Goal: Transaction & Acquisition: Download file/media

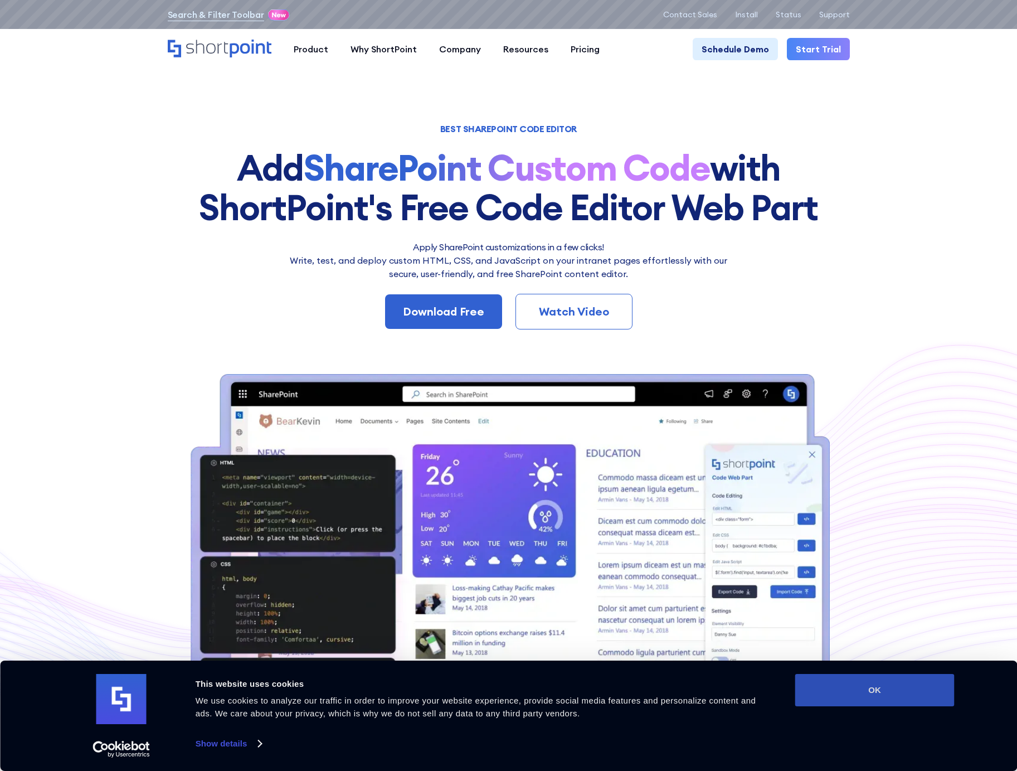
click at [844, 700] on button "OK" at bounding box center [874, 690] width 159 height 32
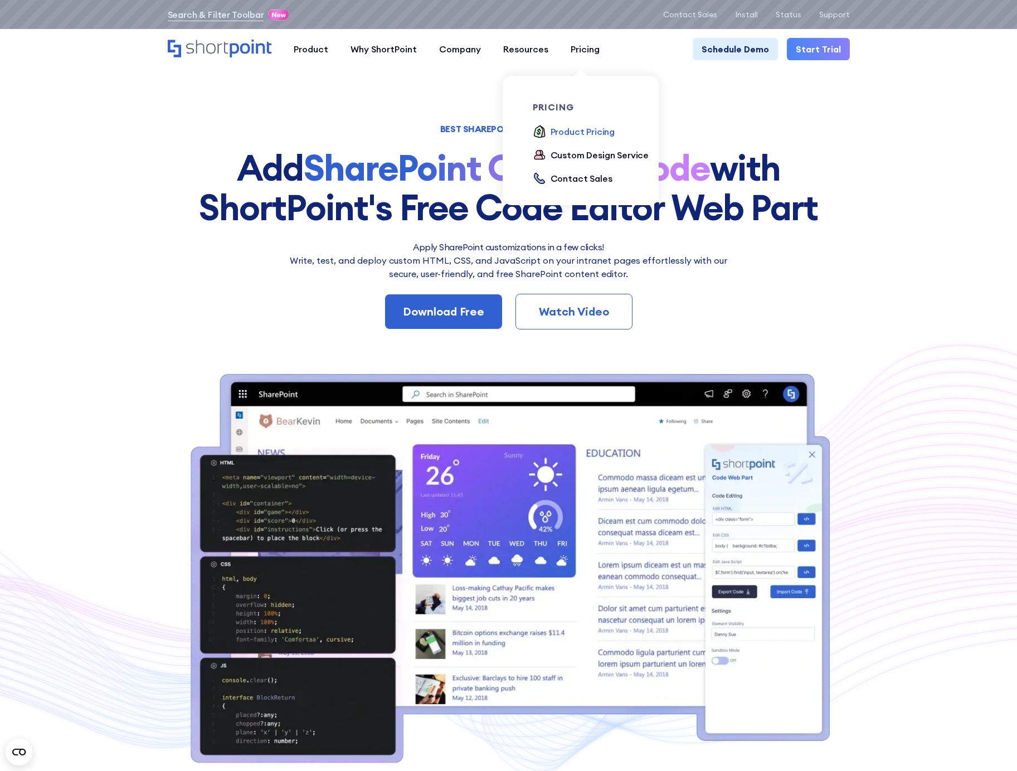
click at [579, 127] on div "Product Pricing" at bounding box center [583, 131] width 65 height 13
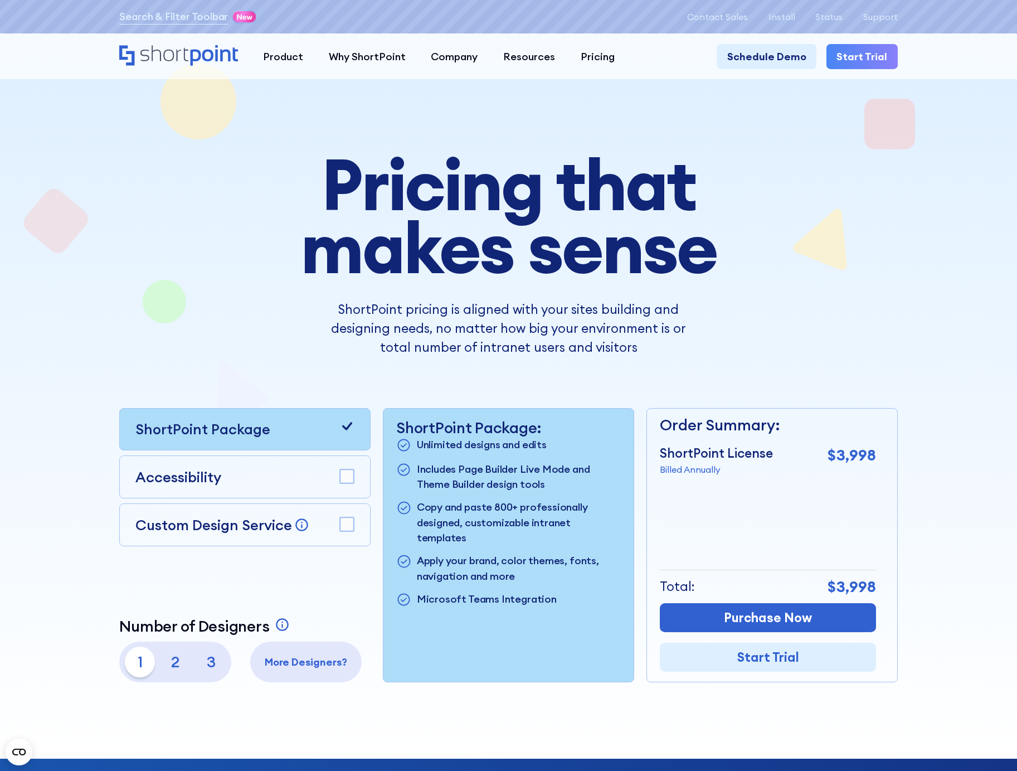
click at [168, 666] on p "2" at bounding box center [175, 662] width 31 height 31
click at [135, 677] on p "1" at bounding box center [140, 662] width 31 height 31
click at [197, 672] on p "3" at bounding box center [211, 662] width 31 height 31
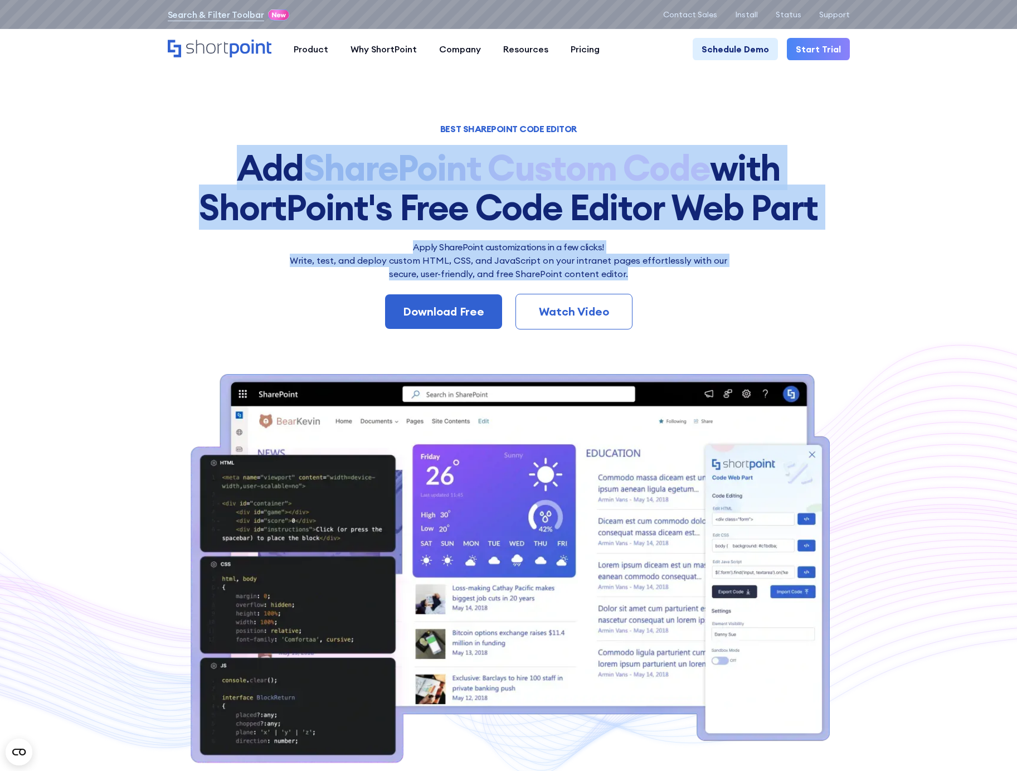
drag, startPoint x: 221, startPoint y: 161, endPoint x: 782, endPoint y: 271, distance: 571.6
click at [782, 271] on div "BEST SHAREPOINT CODE EDITOR Add SharePoint Custom Code with ShortPoint's Free C…" at bounding box center [509, 446] width 682 height 642
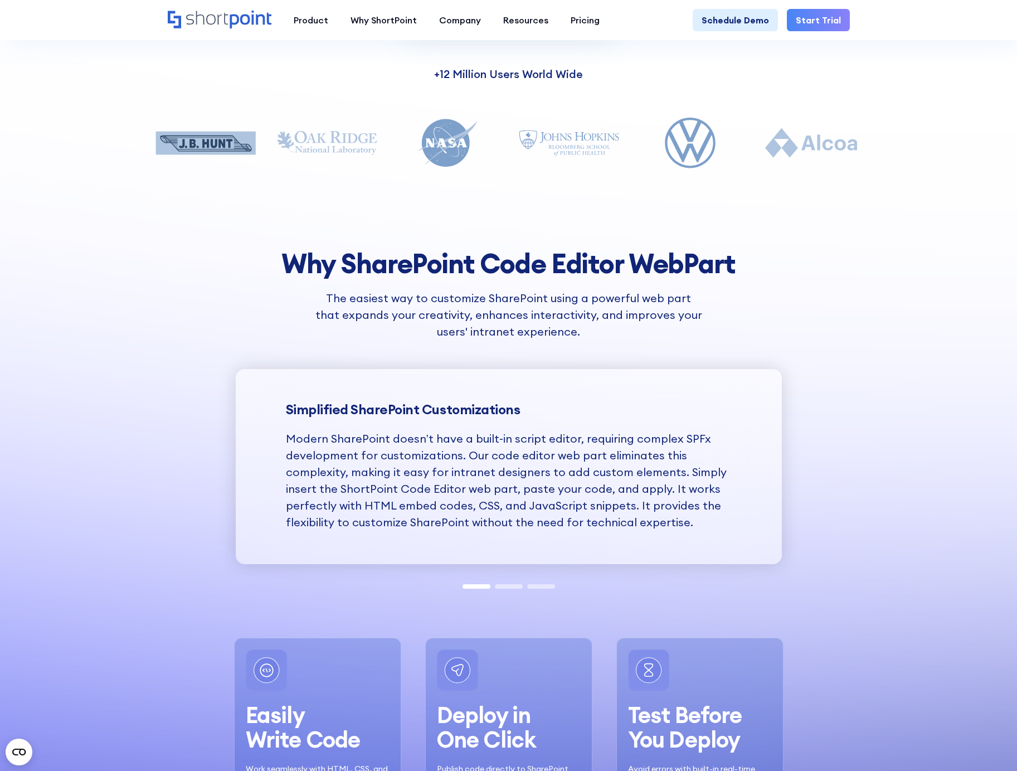
scroll to position [1003, 0]
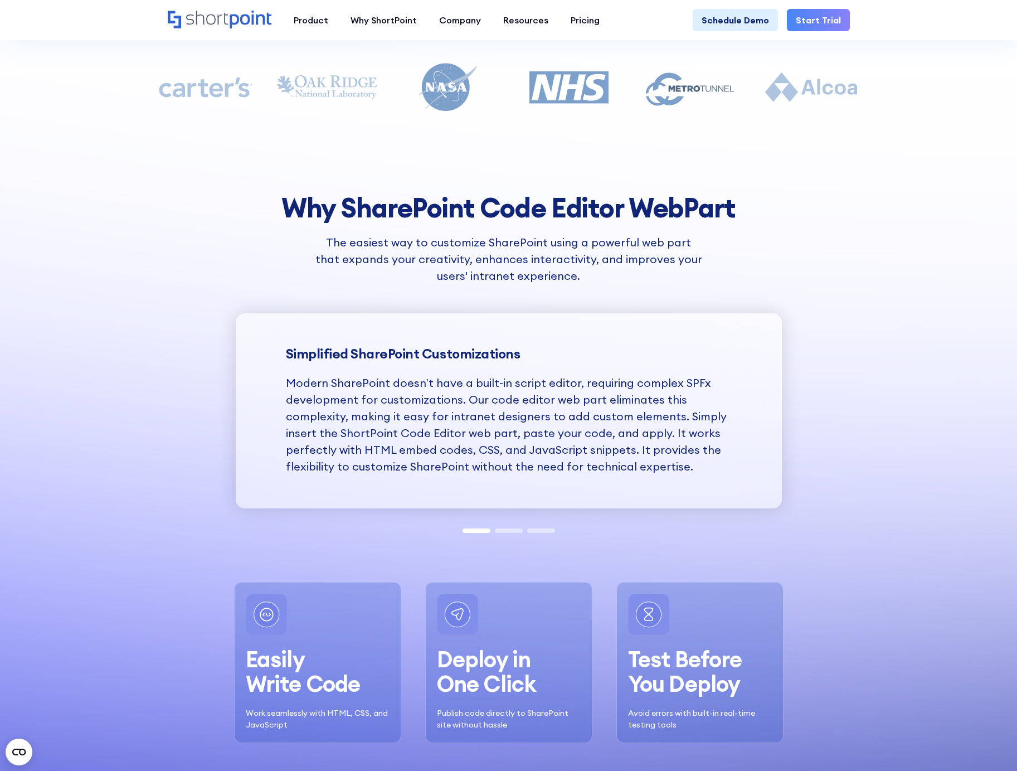
click at [509, 528] on span at bounding box center [509, 530] width 28 height 4
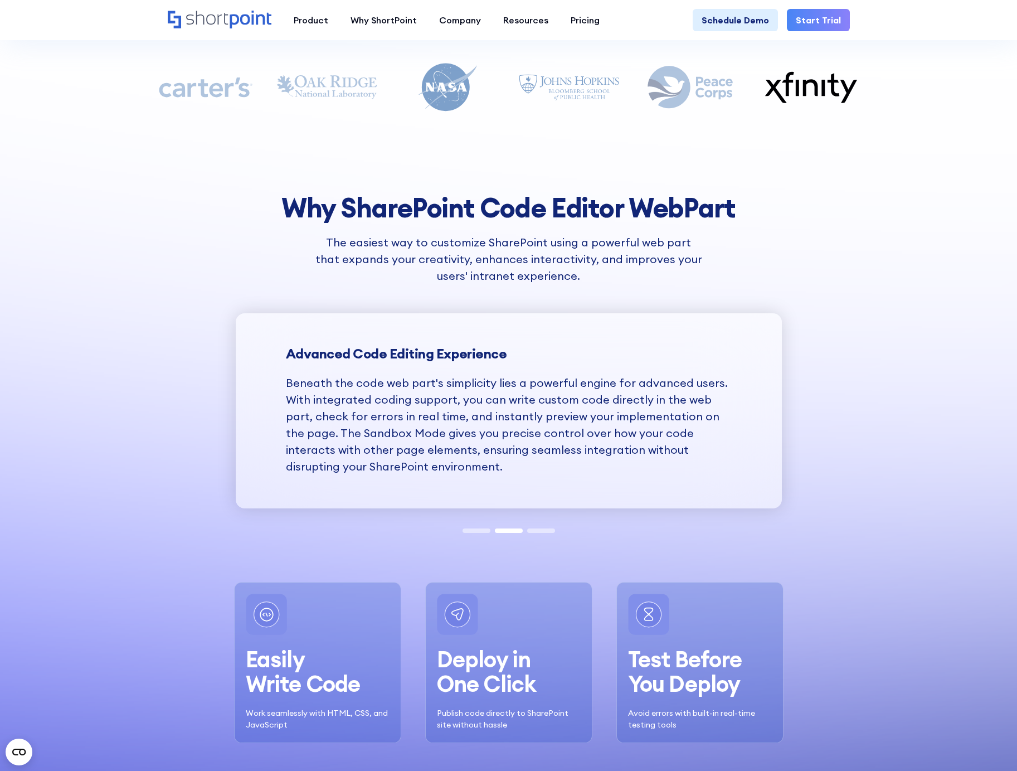
click at [473, 532] on span at bounding box center [477, 530] width 28 height 4
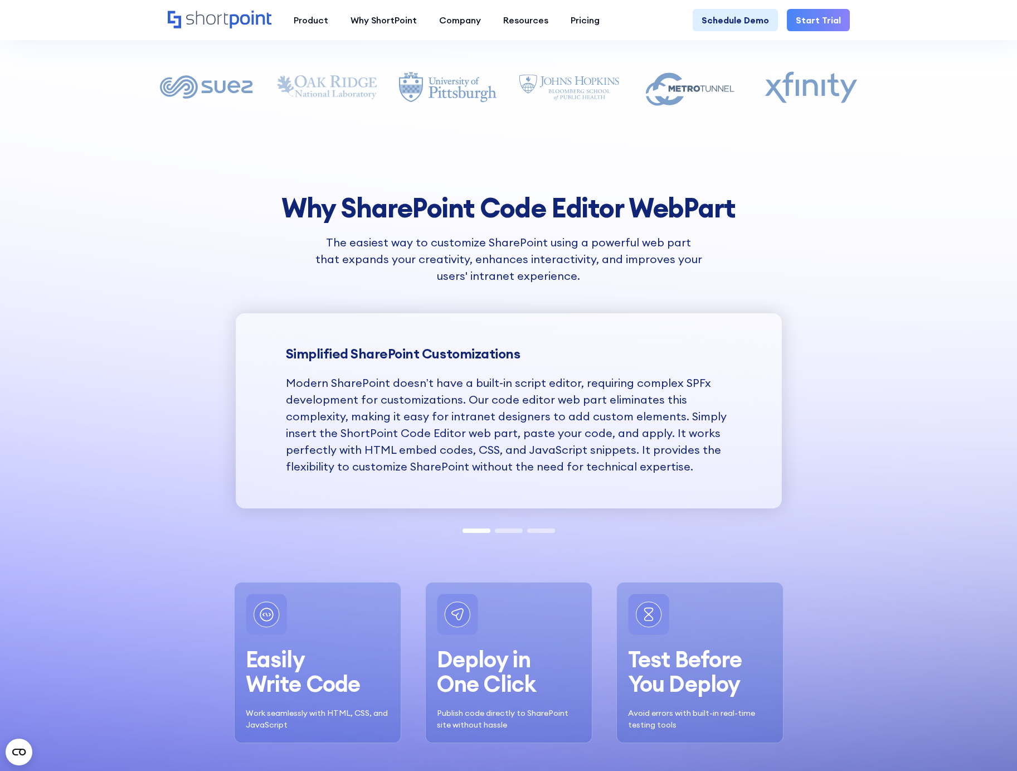
click at [509, 525] on div at bounding box center [508, 529] width 97 height 9
click at [509, 530] on span at bounding box center [509, 530] width 28 height 4
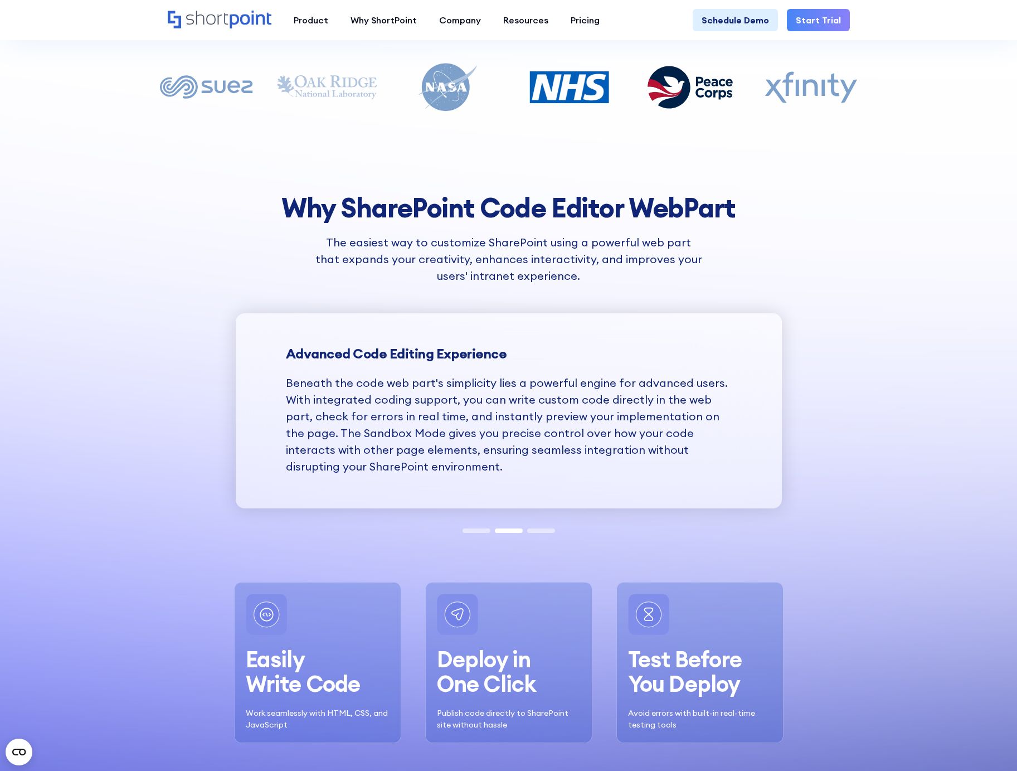
click at [541, 530] on span at bounding box center [541, 530] width 28 height 4
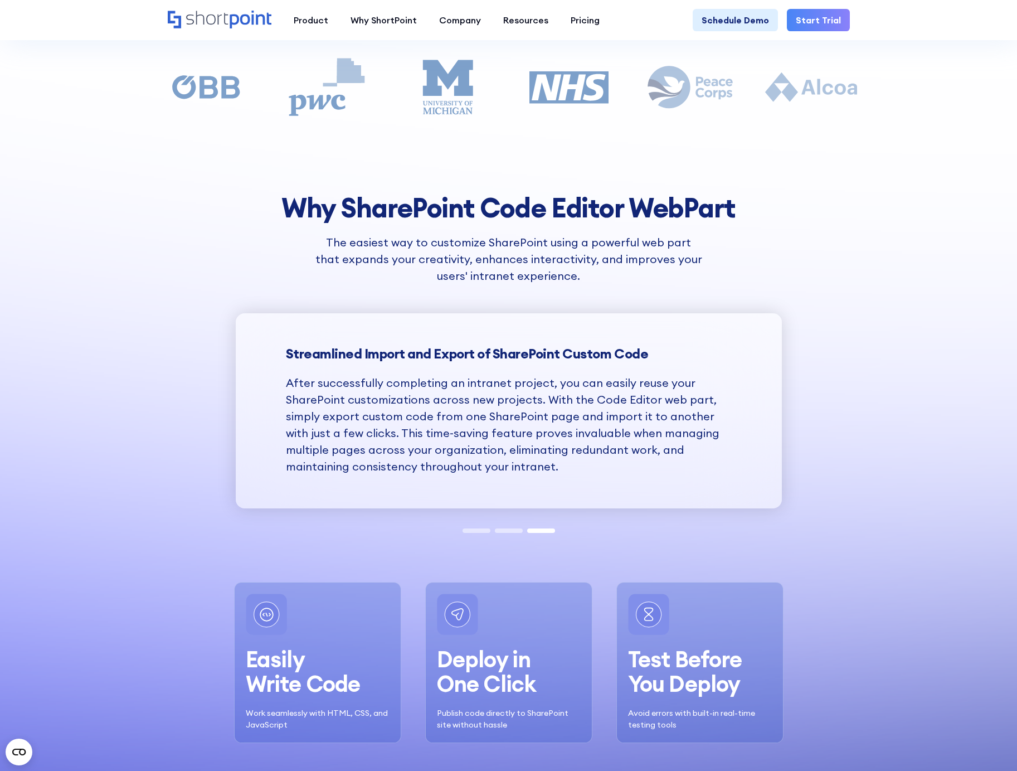
click at [477, 525] on div at bounding box center [508, 529] width 97 height 9
click at [473, 528] on span at bounding box center [477, 530] width 28 height 4
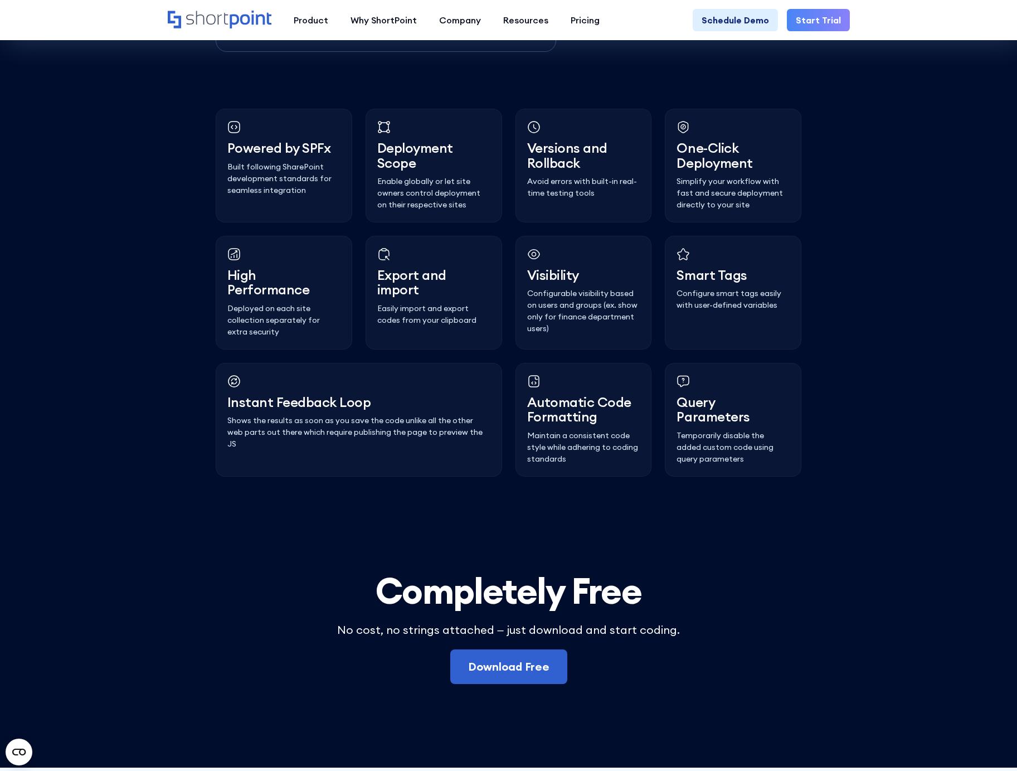
scroll to position [2801, 0]
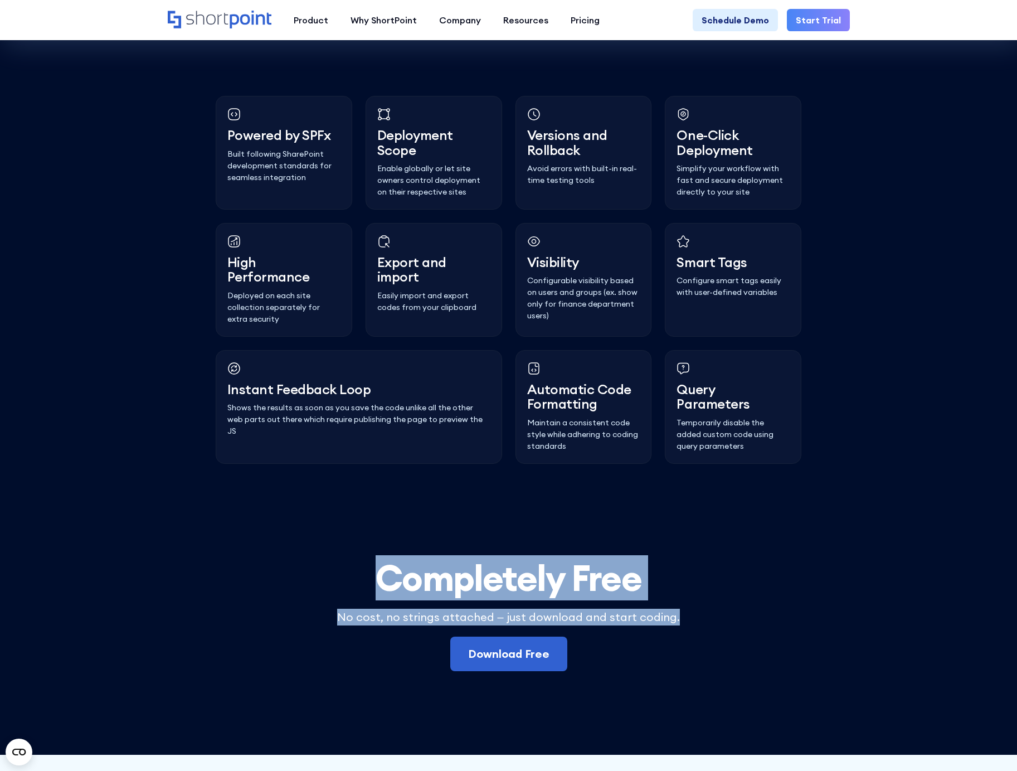
drag, startPoint x: 355, startPoint y: 586, endPoint x: 697, endPoint y: 637, distance: 345.9
click at [697, 637] on div "Complet﻿[PERSON_NAME] Free No cost, no strings attached – just downloa﻿d and st…" at bounding box center [509, 615] width 586 height 113
click at [697, 625] on p "No cost, no strings attached – just downloa﻿d and start coding." at bounding box center [509, 617] width 586 height 17
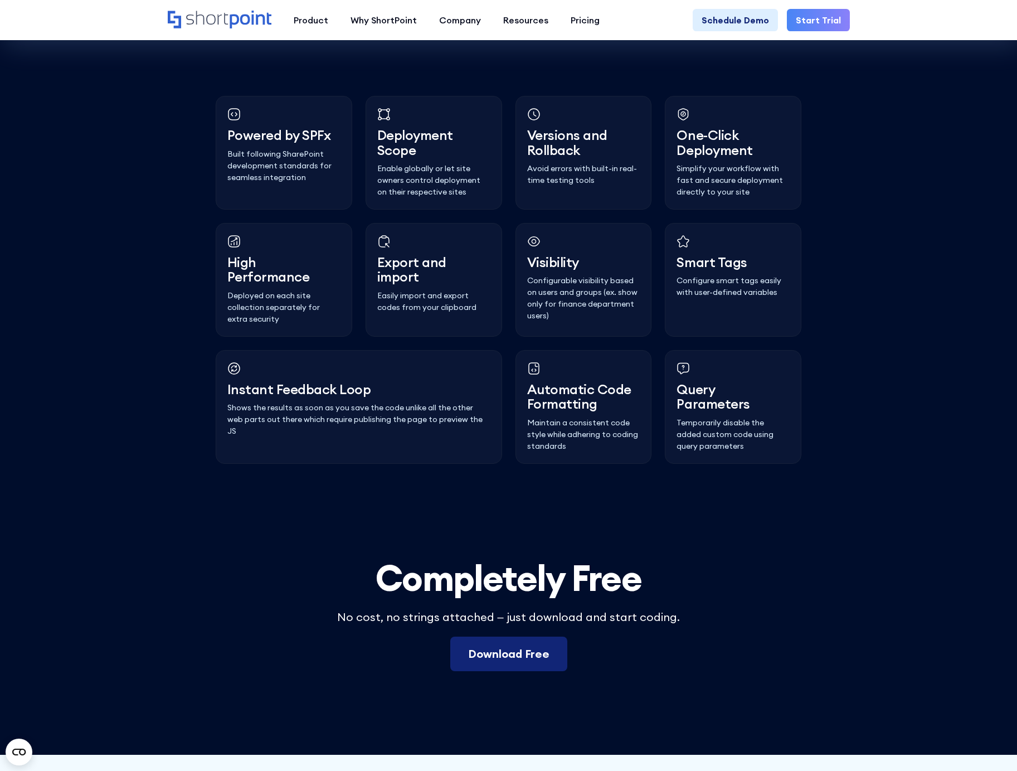
click at [484, 671] on link "Download Free" at bounding box center [508, 654] width 117 height 35
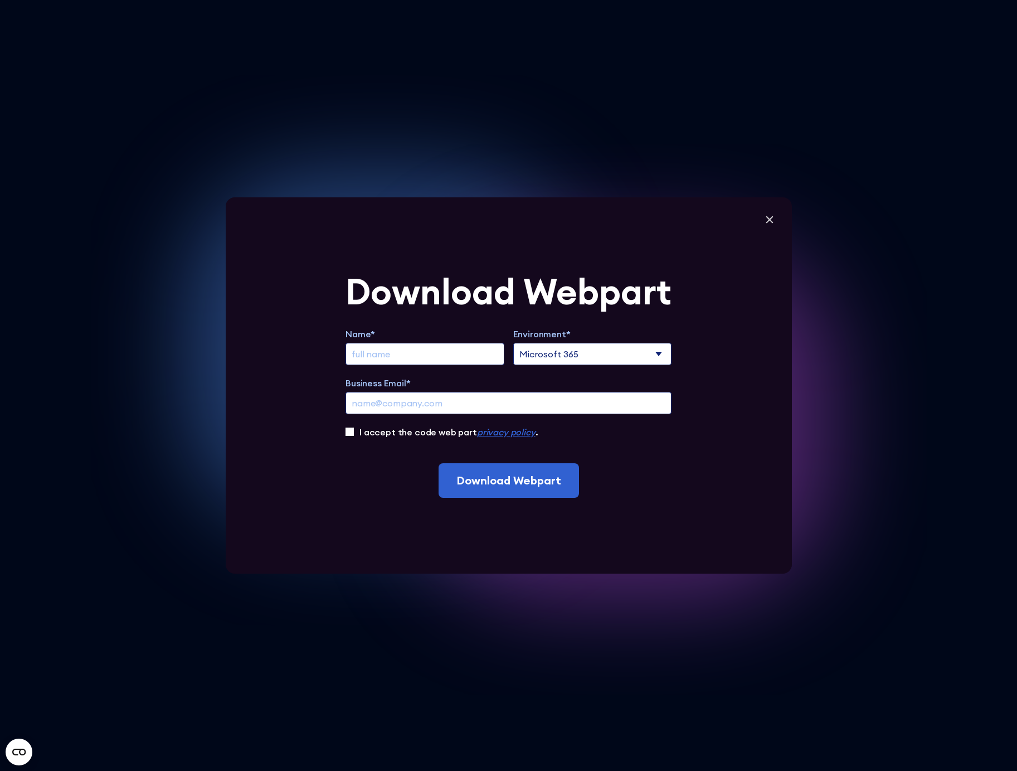
click at [508, 433] on em "privacy policy" at bounding box center [506, 431] width 59 height 11
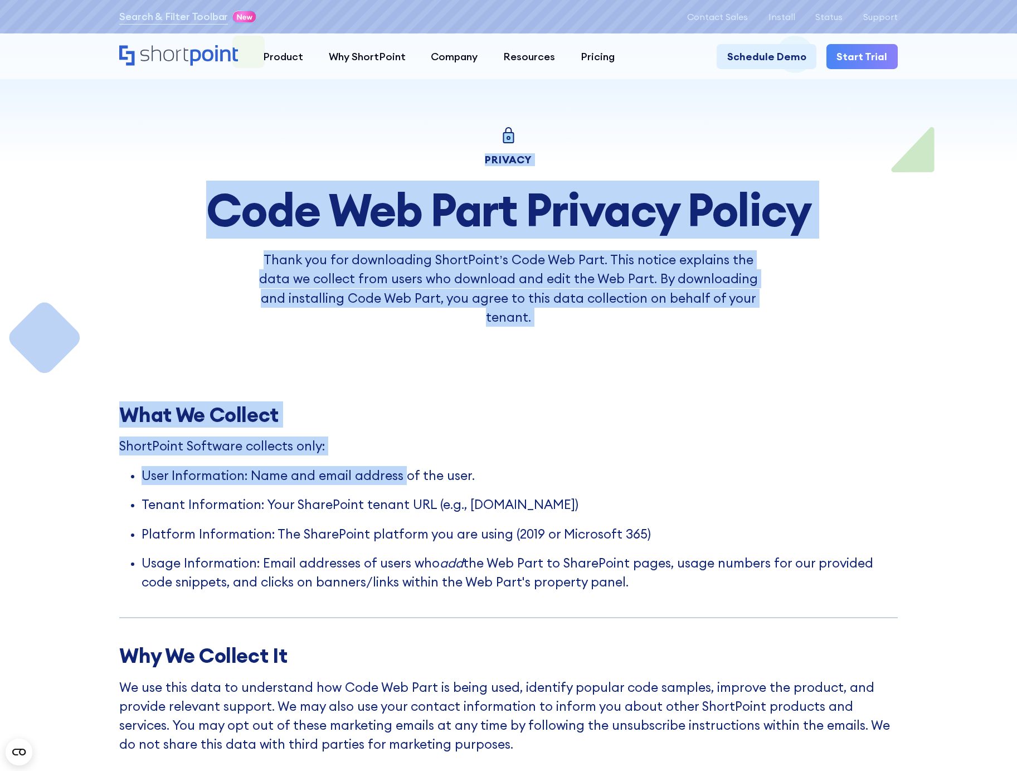
drag, startPoint x: 109, startPoint y: 390, endPoint x: 402, endPoint y: 460, distance: 302.0
click at [402, 460] on section "Privacy Code Web Part Privacy Policy Thank you for downloading ShortPoint’s Cod…" at bounding box center [508, 660] width 1017 height 1269
click at [402, 466] on p "User Information: Name and email address of the user." at bounding box center [520, 475] width 756 height 19
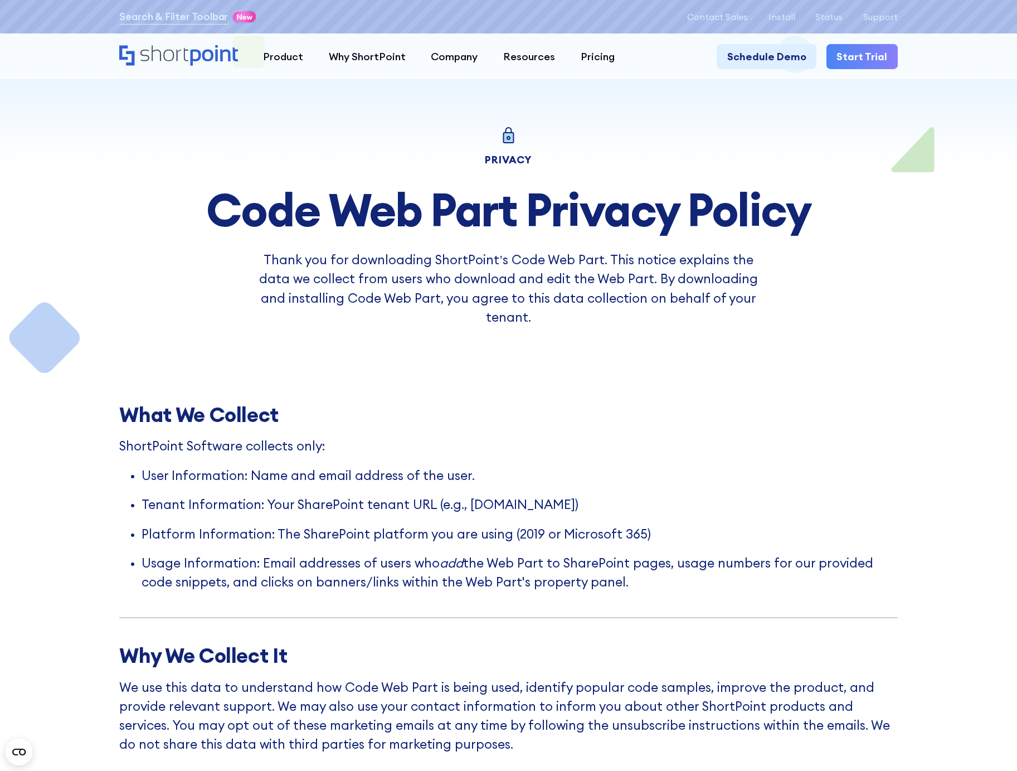
drag, startPoint x: 118, startPoint y: 410, endPoint x: 611, endPoint y: 564, distance: 516.6
click at [611, 564] on div "What We Collect ShortPoint Software collects only: User Information: Name and e…" at bounding box center [508, 511] width 778 height 216
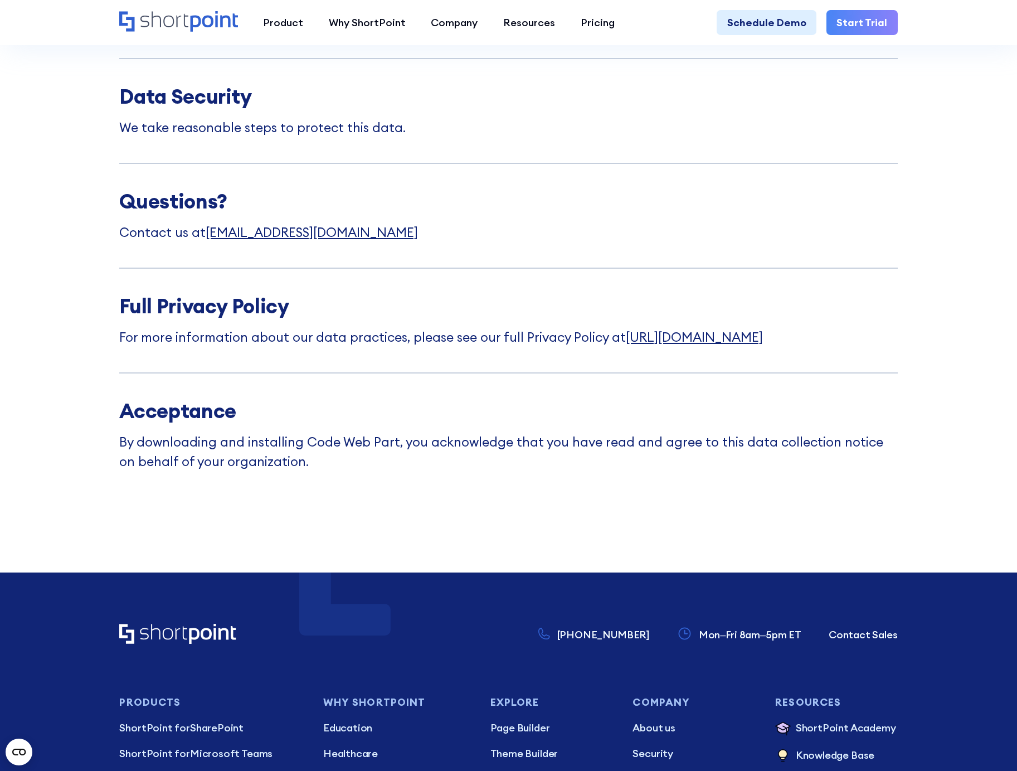
scroll to position [725, 0]
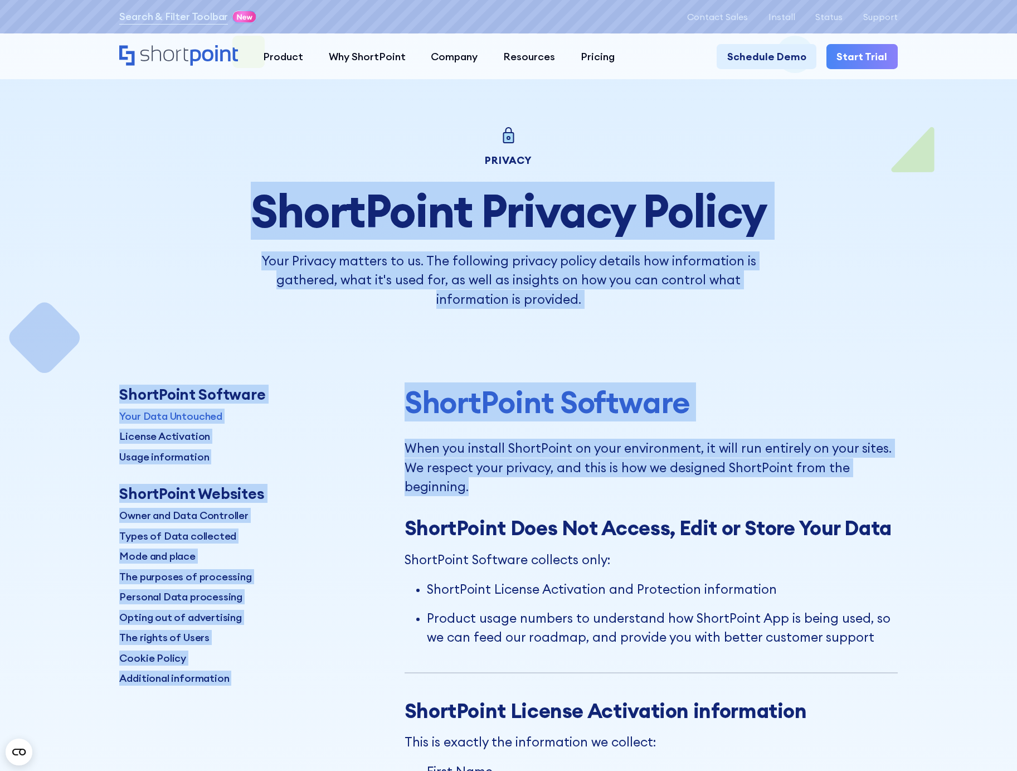
drag, startPoint x: 260, startPoint y: 224, endPoint x: 676, endPoint y: 488, distance: 492.7
click at [676, 488] on p "When you install ShortPoint on your environment, it will run entirely on your s…" at bounding box center [651, 467] width 493 height 57
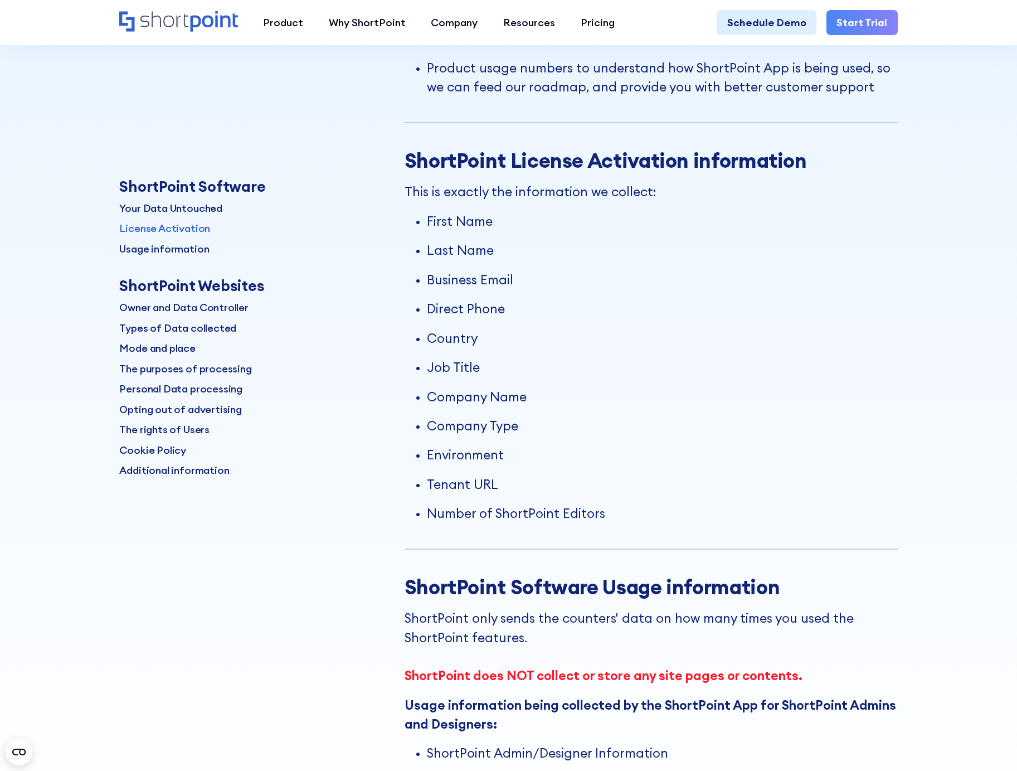
scroll to position [669, 0]
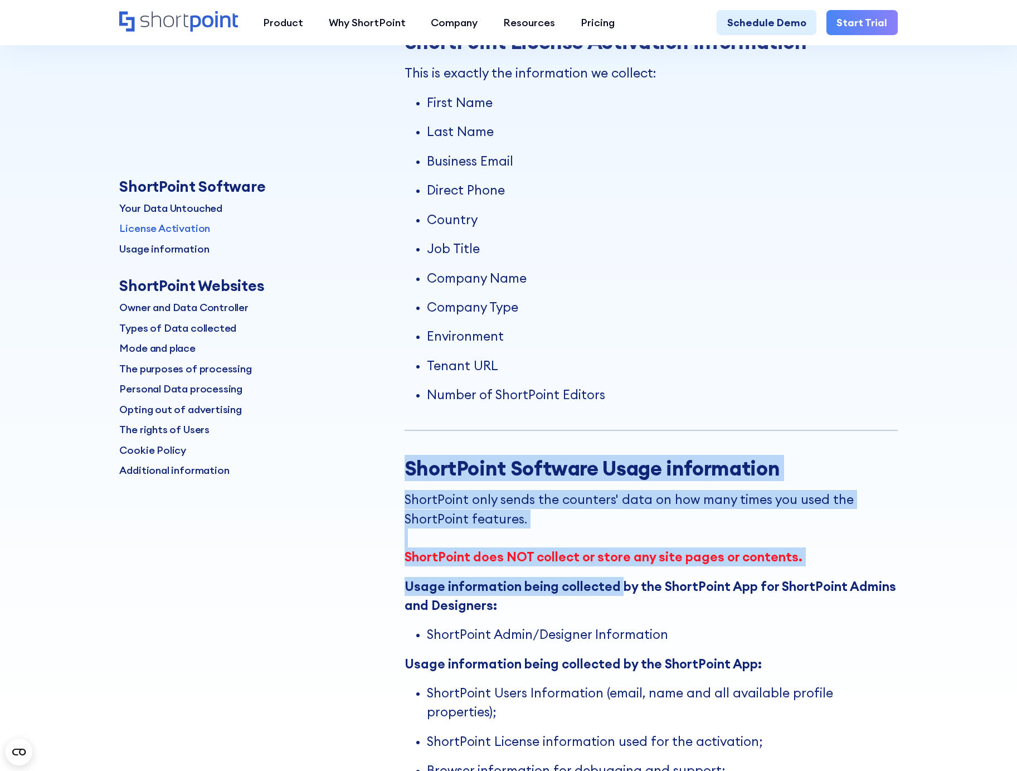
drag, startPoint x: 496, startPoint y: 537, endPoint x: 619, endPoint y: 612, distance: 144.1
click at [580, 564] on p "ShortPoint only sends the counters' data on how many times you used the ShortPo…" at bounding box center [651, 528] width 493 height 76
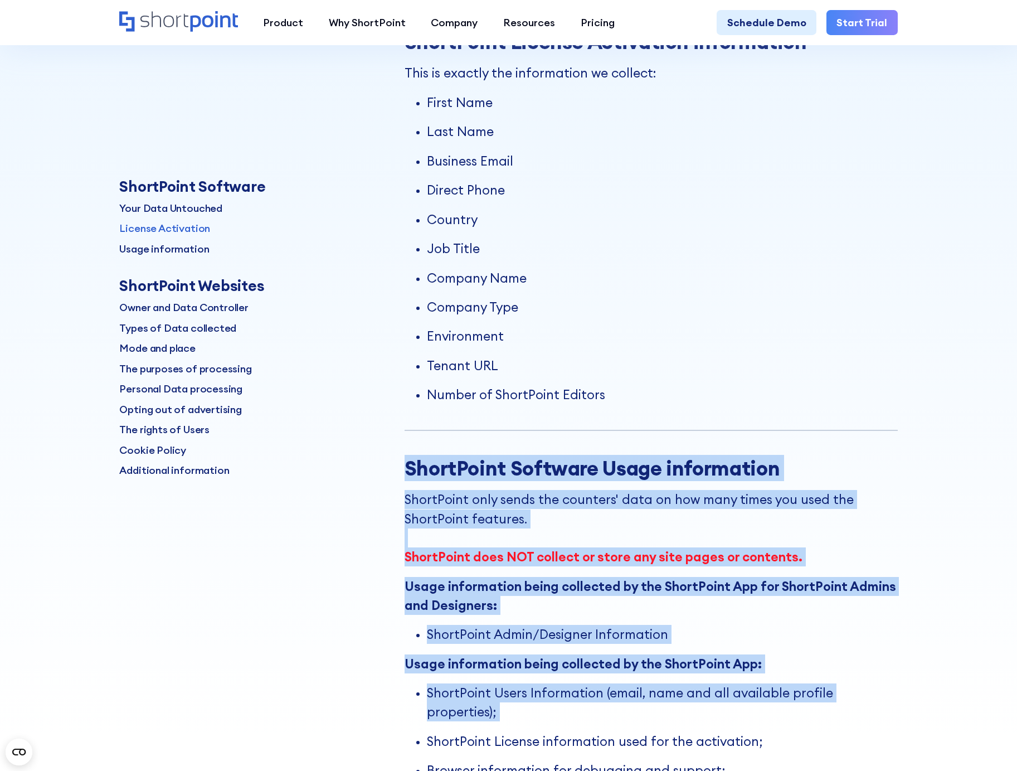
drag, startPoint x: 401, startPoint y: 493, endPoint x: 803, endPoint y: 746, distance: 475.4
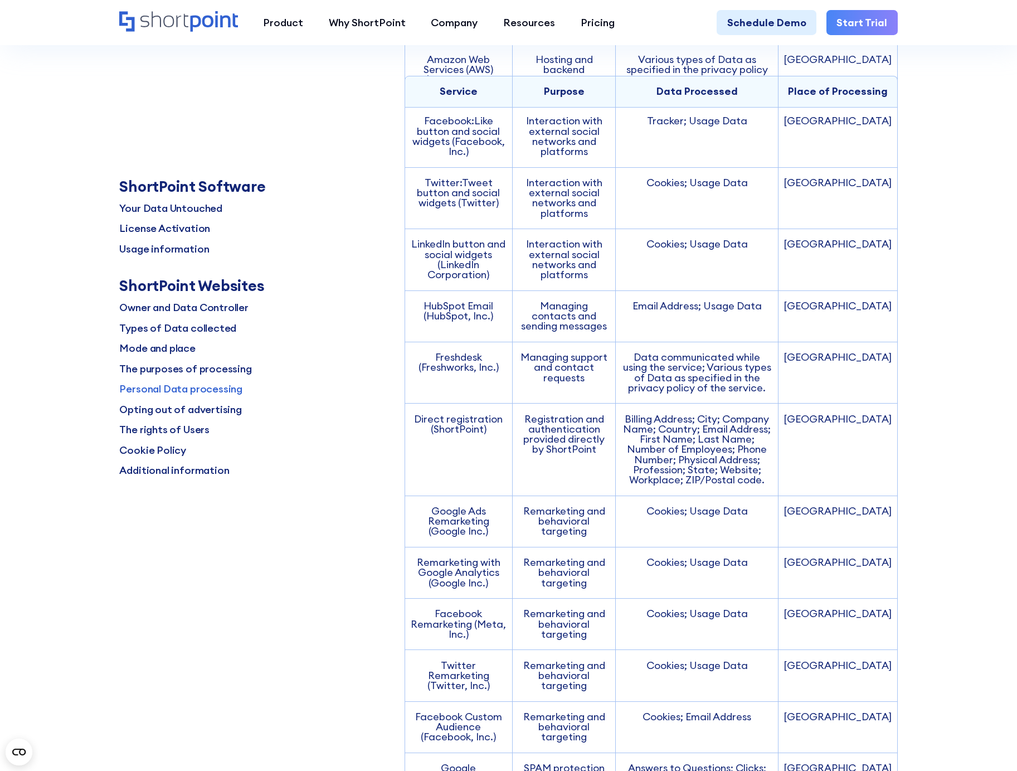
scroll to position [7637, 0]
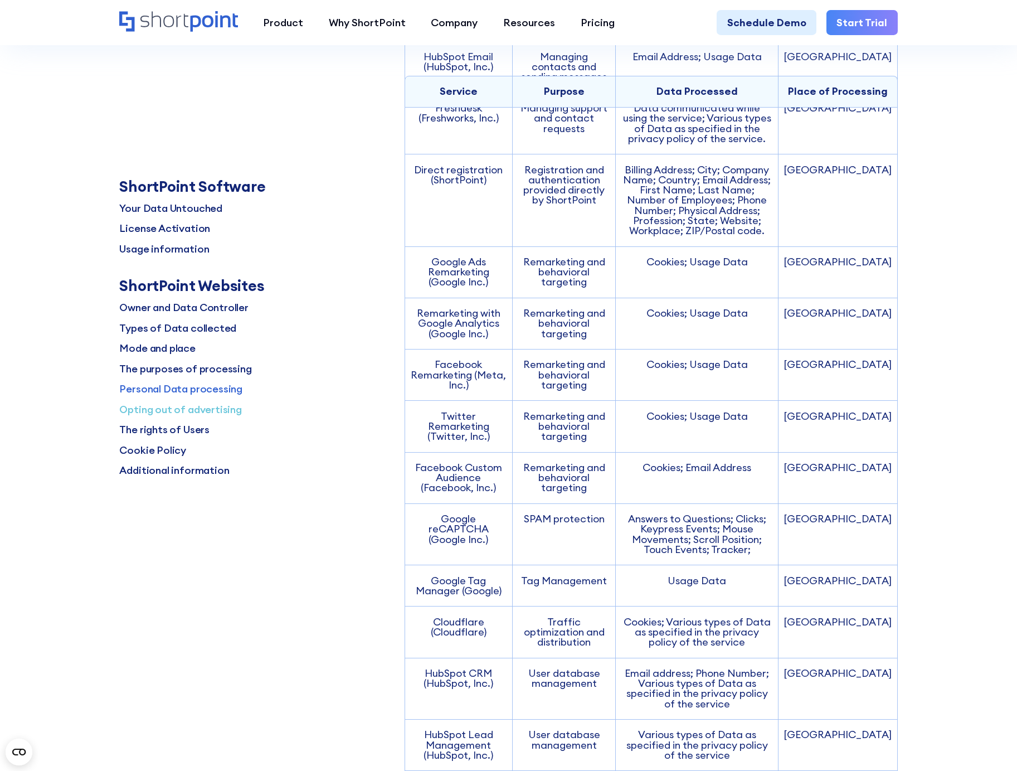
click at [183, 411] on p "Opting out of advertising" at bounding box center [180, 409] width 122 height 15
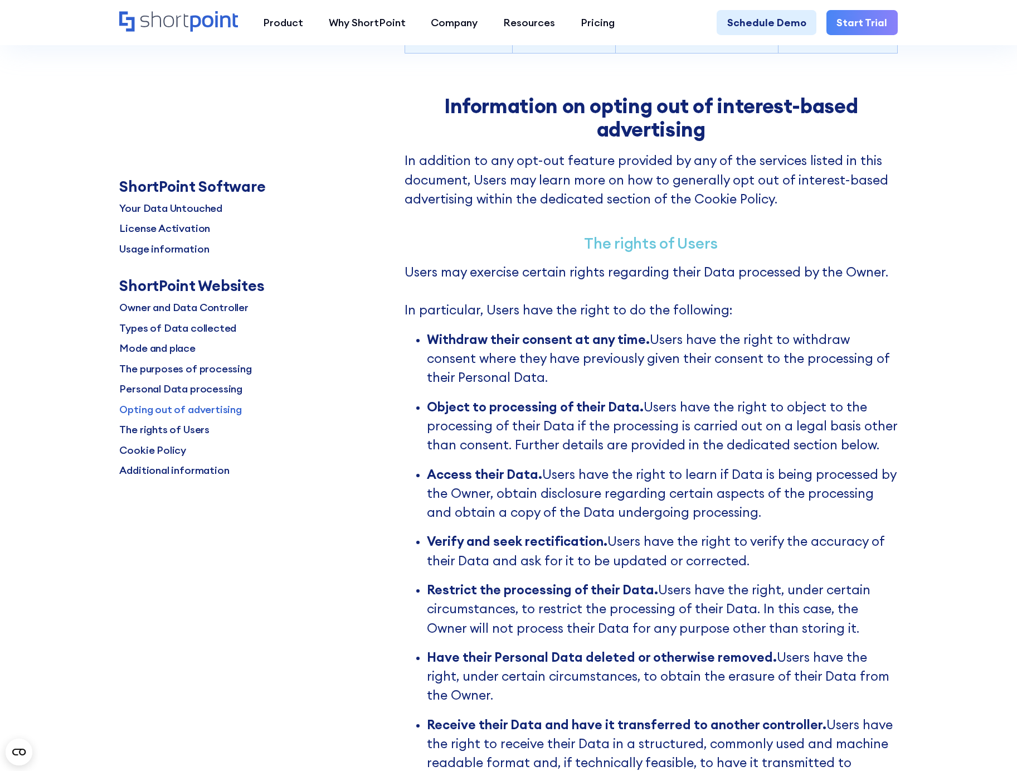
scroll to position [8669, 0]
